Goal: Information Seeking & Learning: Understand process/instructions

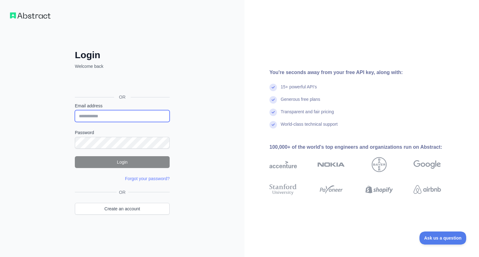
type input "**********"
click at [144, 162] on button "Login" at bounding box center [122, 162] width 95 height 12
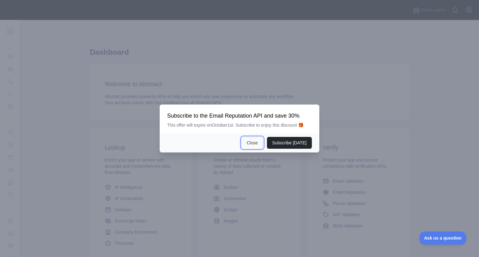
click at [255, 141] on button "Close" at bounding box center [252, 143] width 22 height 12
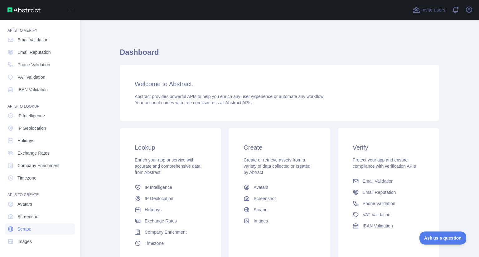
scroll to position [17, 0]
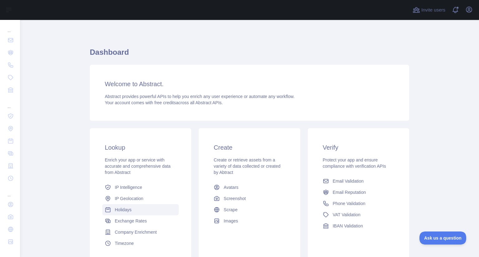
click at [129, 210] on span "Holidays" at bounding box center [123, 210] width 17 height 6
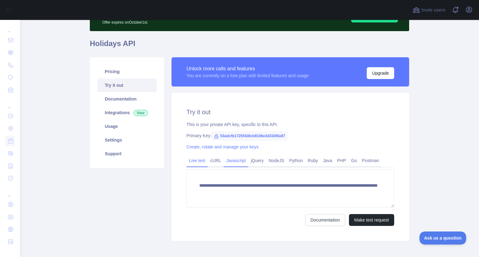
scroll to position [67, 0]
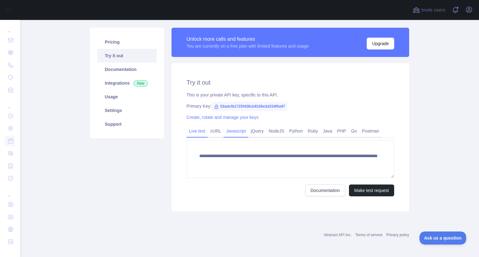
click at [226, 133] on link "Javascript" at bounding box center [235, 131] width 25 height 10
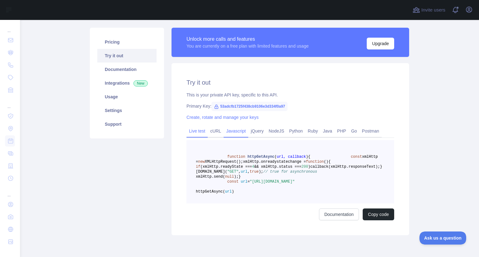
click at [201, 131] on link "Live test" at bounding box center [196, 131] width 21 height 10
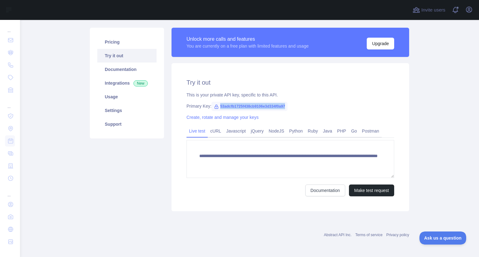
drag, startPoint x: 283, startPoint y: 106, endPoint x: 213, endPoint y: 108, distance: 70.8
click at [213, 108] on span "53adcfb1725f438cb9106e3d334f0a97" at bounding box center [249, 106] width 76 height 9
copy span "53adcfb1725f438cb9106e3d334f0a97"
click at [464, 72] on main "**********" at bounding box center [249, 138] width 459 height 237
